Goal: Transaction & Acquisition: Purchase product/service

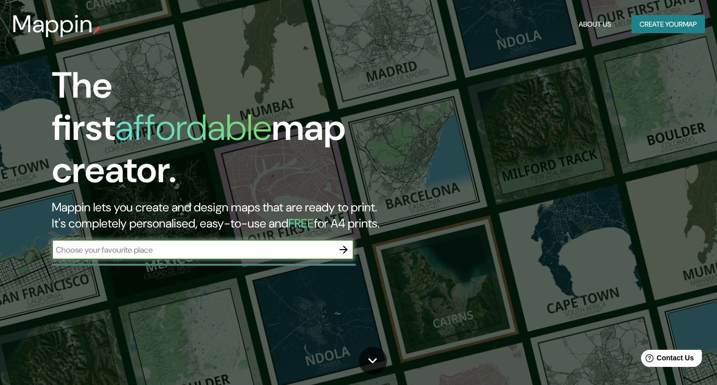
click at [182, 244] on input "text" at bounding box center [193, 250] width 282 height 12
type input "[GEOGRAPHIC_DATA][PERSON_NAME]"
click at [683, 28] on button "Create your map" at bounding box center [667, 24] width 73 height 19
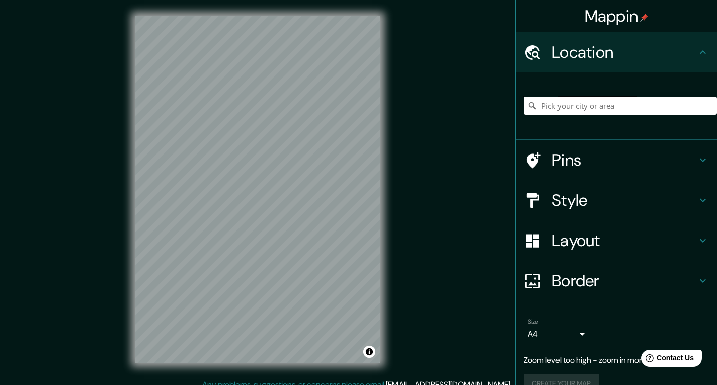
click at [603, 108] on input "Pick your city or area" at bounding box center [620, 106] width 193 height 18
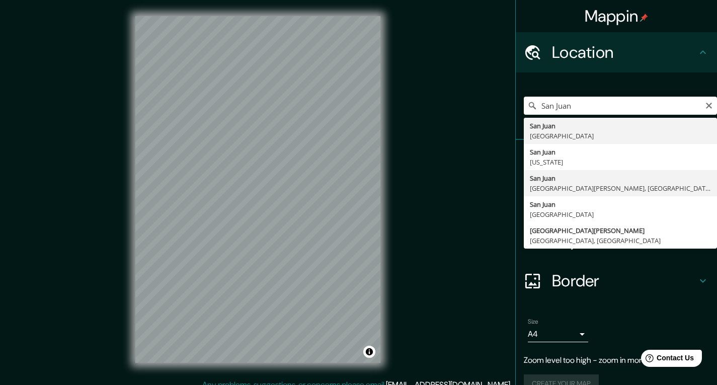
type input "[GEOGRAPHIC_DATA][PERSON_NAME], [GEOGRAPHIC_DATA][PERSON_NAME], [GEOGRAPHIC_DAT…"
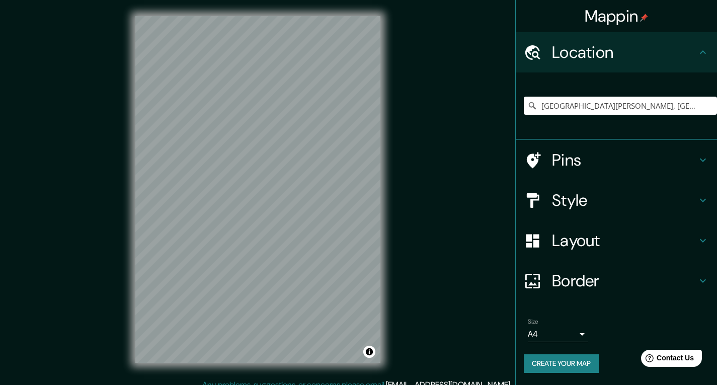
click at [585, 202] on h4 "Style" at bounding box center [624, 200] width 145 height 20
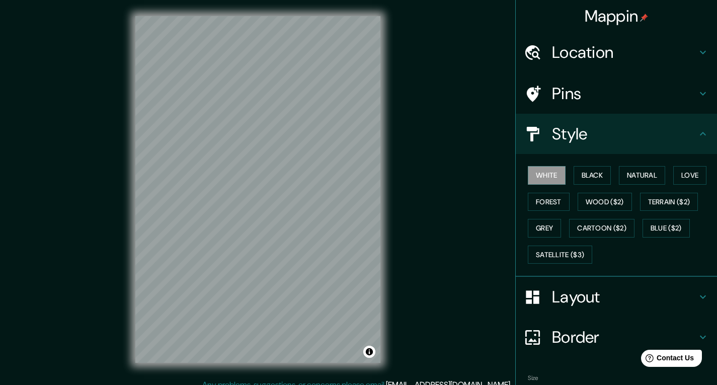
click at [595, 297] on h4 "Layout" at bounding box center [624, 297] width 145 height 20
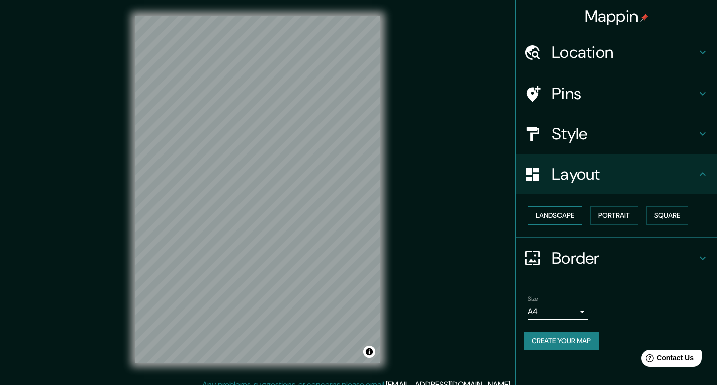
click at [561, 214] on button "Landscape" at bounding box center [555, 215] width 54 height 19
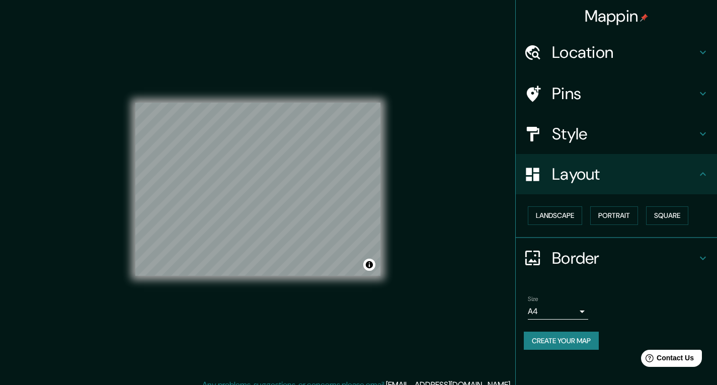
click at [579, 131] on h4 "Style" at bounding box center [624, 134] width 145 height 20
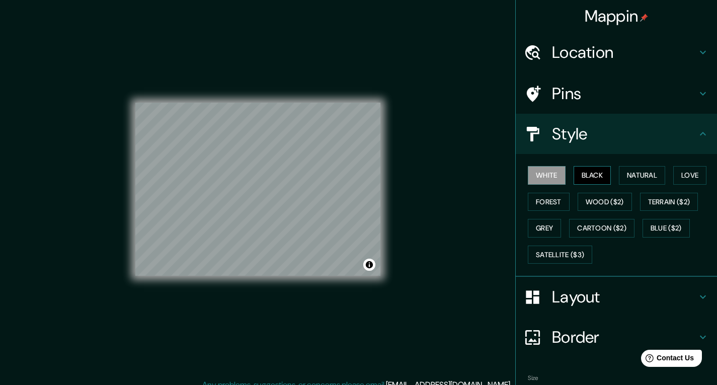
click at [583, 171] on button "Black" at bounding box center [592, 175] width 38 height 19
click at [642, 171] on button "Natural" at bounding box center [642, 175] width 46 height 19
click at [545, 170] on button "White" at bounding box center [547, 175] width 38 height 19
click at [590, 173] on button "Black" at bounding box center [592, 175] width 38 height 19
click at [647, 171] on button "Natural" at bounding box center [642, 175] width 46 height 19
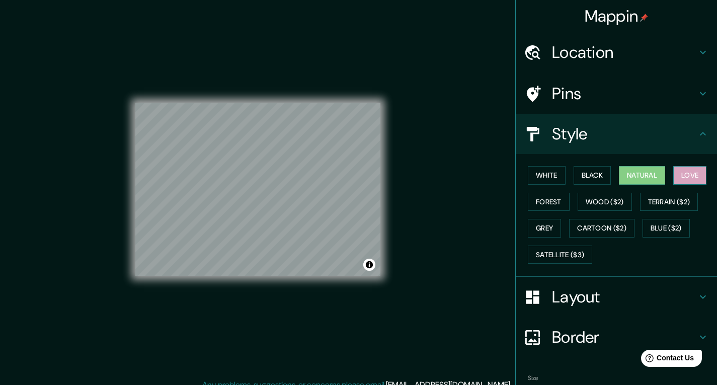
click at [685, 170] on button "Love" at bounding box center [689, 175] width 33 height 19
click at [553, 201] on button "Forest" at bounding box center [549, 202] width 42 height 19
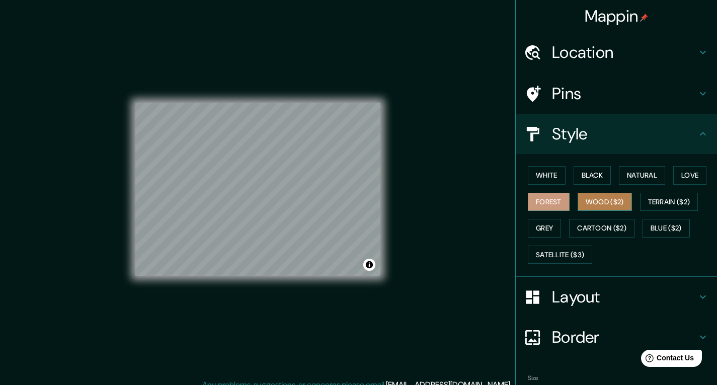
click at [582, 201] on button "Wood ($2)" at bounding box center [604, 202] width 54 height 19
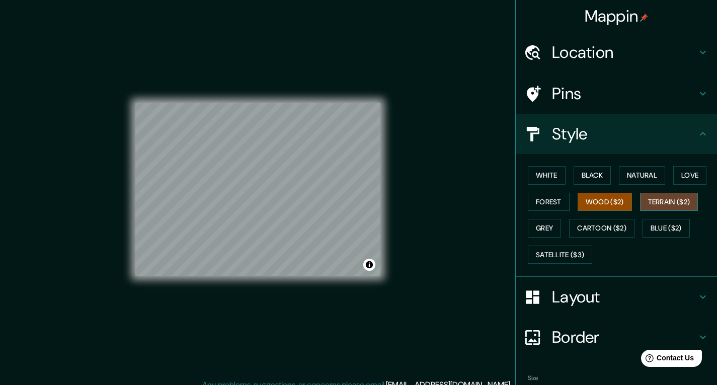
click at [656, 196] on button "Terrain ($2)" at bounding box center [669, 202] width 58 height 19
click at [547, 227] on button "Grey" at bounding box center [544, 228] width 33 height 19
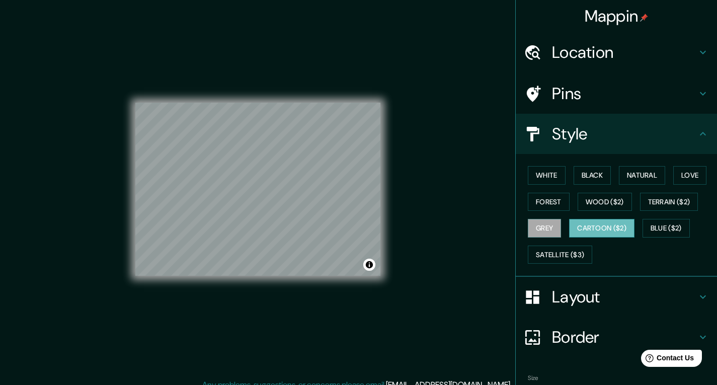
click at [579, 223] on button "Cartoon ($2)" at bounding box center [601, 228] width 65 height 19
click at [649, 223] on button "Blue ($2)" at bounding box center [665, 228] width 47 height 19
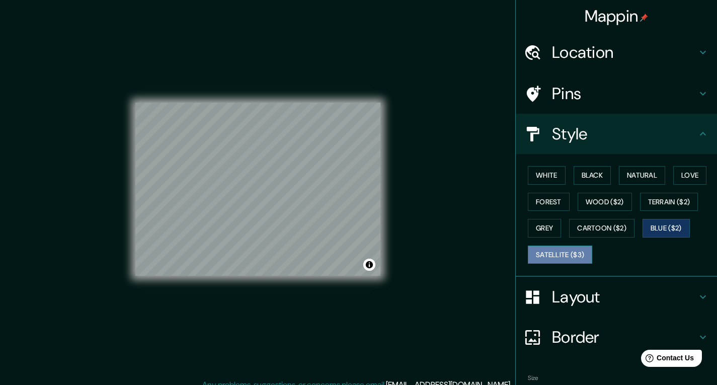
click at [563, 251] on button "Satellite ($3)" at bounding box center [560, 254] width 64 height 19
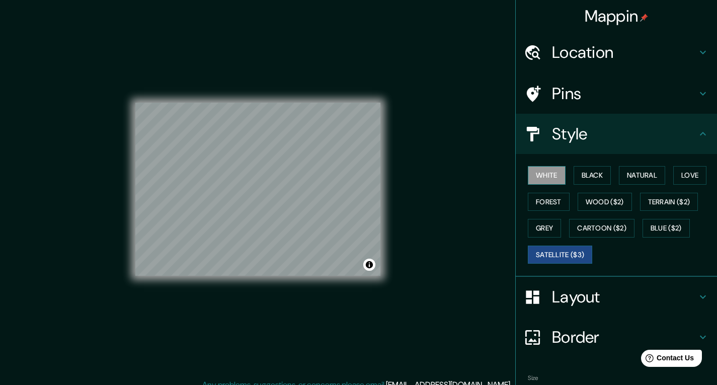
click at [536, 169] on button "White" at bounding box center [547, 175] width 38 height 19
click at [630, 172] on button "Natural" at bounding box center [642, 175] width 46 height 19
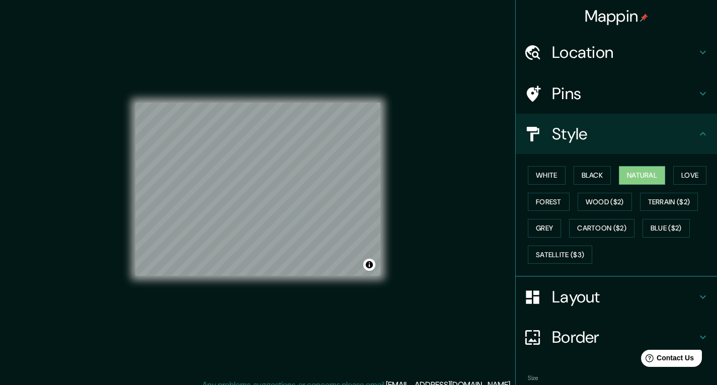
scroll to position [56, 0]
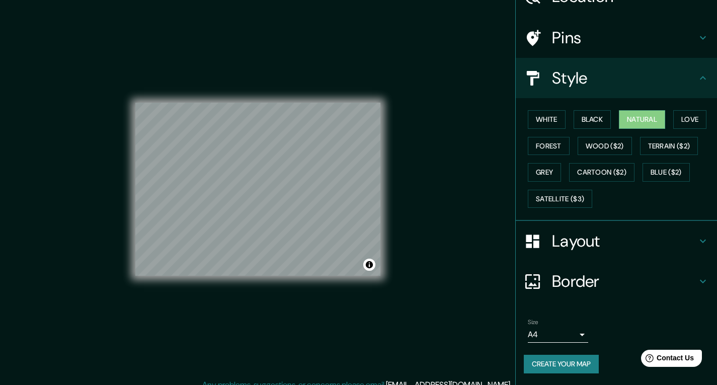
click at [605, 245] on h4 "Layout" at bounding box center [624, 241] width 145 height 20
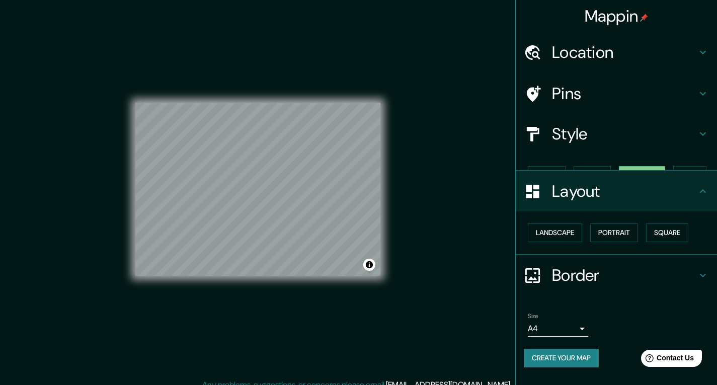
scroll to position [0, 0]
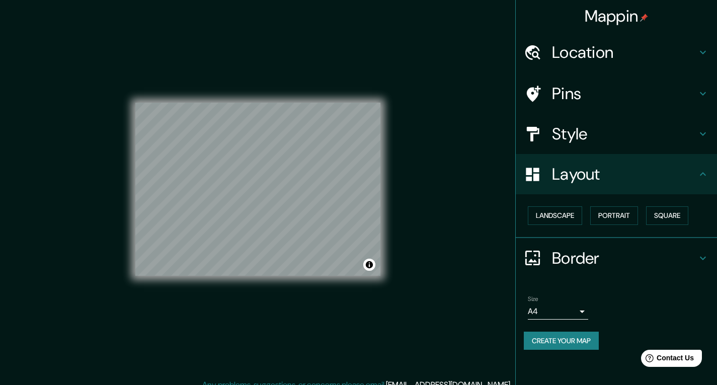
click at [592, 260] on h4 "Border" at bounding box center [624, 258] width 145 height 20
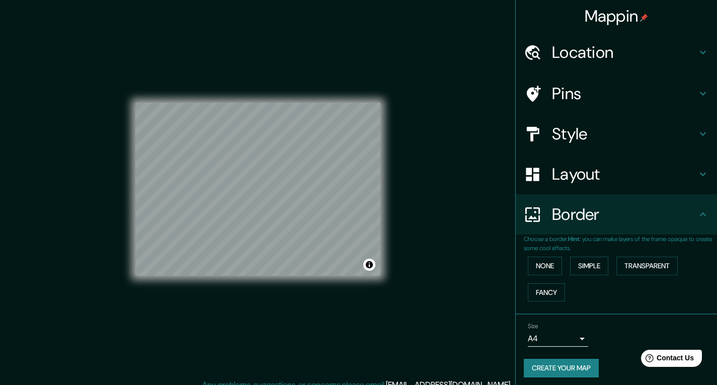
click at [596, 219] on h4 "Border" at bounding box center [624, 214] width 145 height 20
click at [697, 214] on icon at bounding box center [703, 214] width 12 height 12
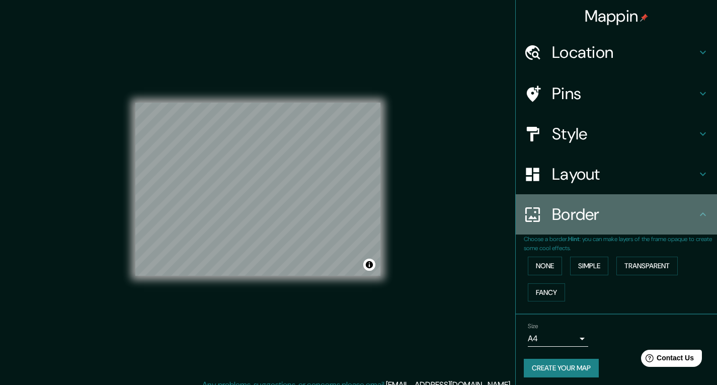
click at [699, 213] on icon at bounding box center [703, 214] width 12 height 12
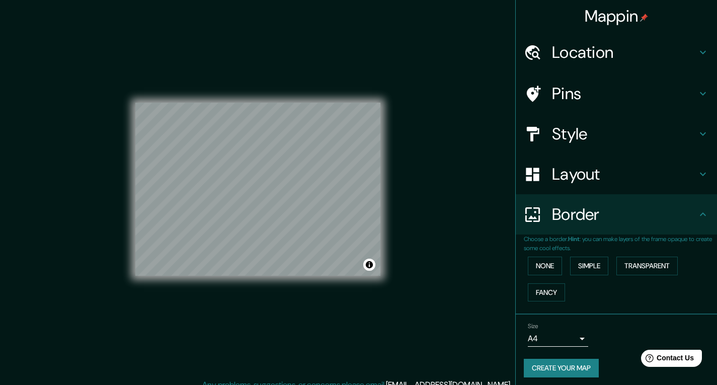
click at [537, 339] on body "Mappin Location [GEOGRAPHIC_DATA][PERSON_NAME], [GEOGRAPHIC_DATA][PERSON_NAME],…" at bounding box center [358, 192] width 717 height 385
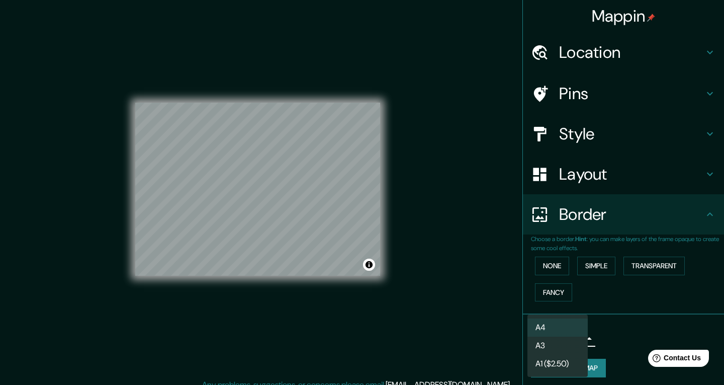
click at [632, 340] on div at bounding box center [362, 192] width 724 height 385
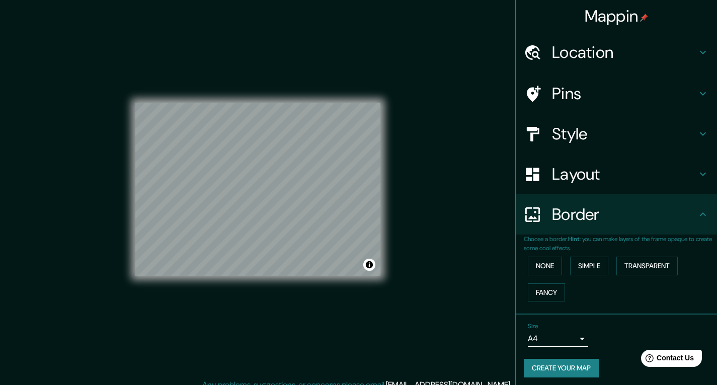
click at [560, 371] on button "Create your map" at bounding box center [561, 368] width 75 height 19
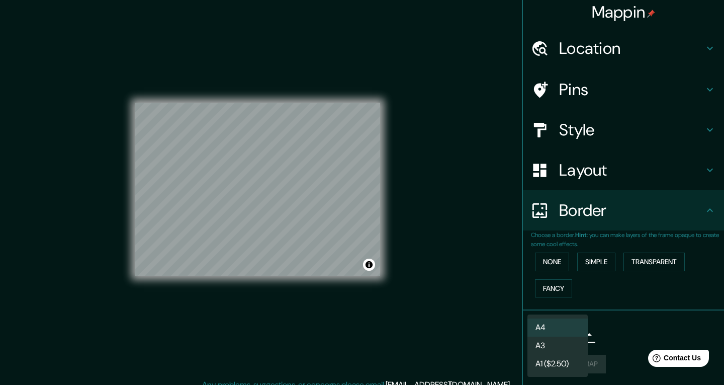
click at [571, 332] on body "Mappin Location [GEOGRAPHIC_DATA][PERSON_NAME], [GEOGRAPHIC_DATA][PERSON_NAME],…" at bounding box center [362, 192] width 724 height 385
click at [615, 330] on div at bounding box center [362, 192] width 724 height 385
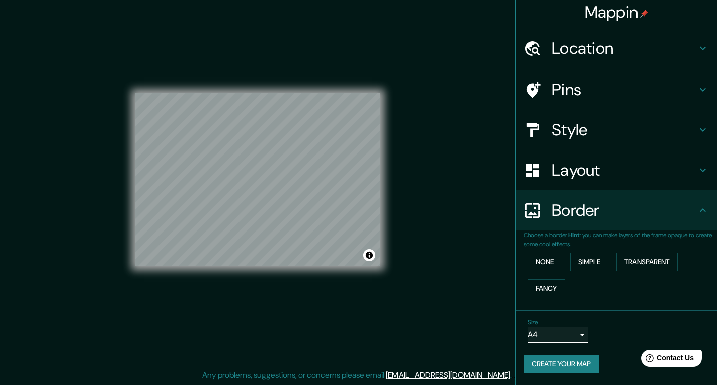
scroll to position [10, 0]
click at [563, 361] on button "Create your map" at bounding box center [561, 364] width 75 height 19
click at [565, 361] on div "Create your map" at bounding box center [616, 364] width 185 height 19
click at [578, 367] on button "Create your map" at bounding box center [561, 364] width 75 height 19
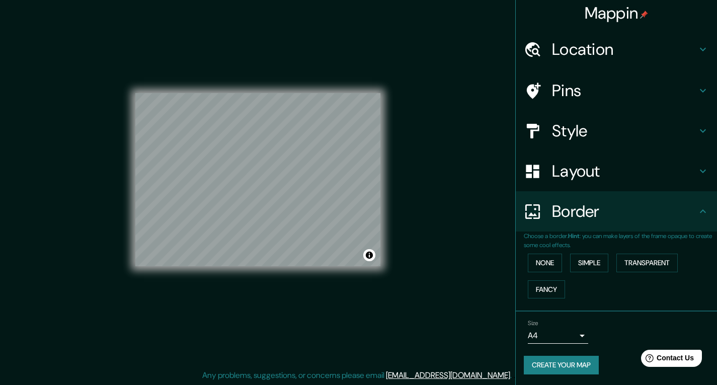
scroll to position [4, 0]
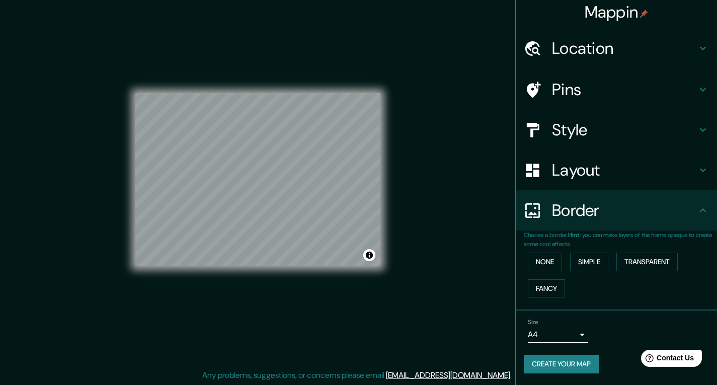
click at [577, 170] on h4 "Layout" at bounding box center [624, 170] width 145 height 20
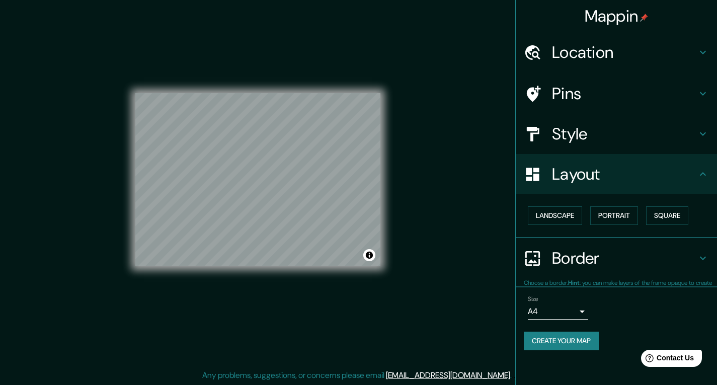
scroll to position [0, 0]
click at [577, 170] on h4 "Layout" at bounding box center [624, 174] width 145 height 20
click at [569, 137] on h4 "Style" at bounding box center [624, 134] width 145 height 20
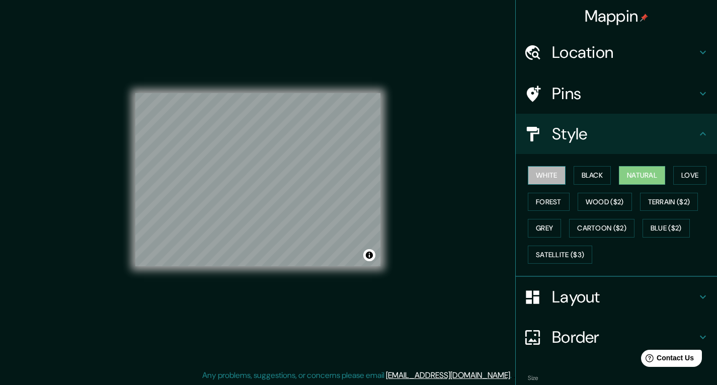
click at [534, 173] on button "White" at bounding box center [547, 175] width 38 height 19
